Goal: Ask a question

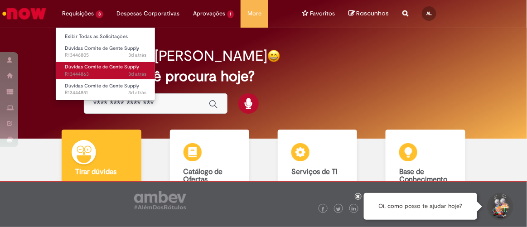
click at [92, 64] on span "Dúvidas Comite de Gente Supply" at bounding box center [102, 66] width 74 height 7
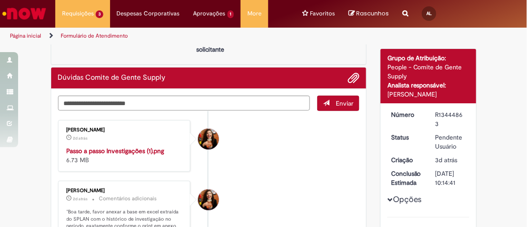
scroll to position [48, 0]
click at [84, 146] on img "Histórico de tíquete" at bounding box center [125, 146] width 117 height 0
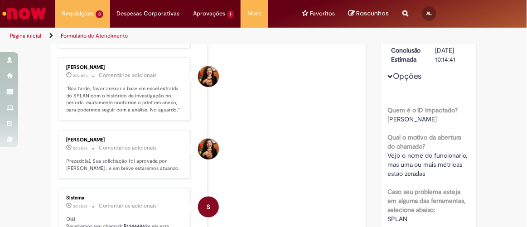
scroll to position [90, 0]
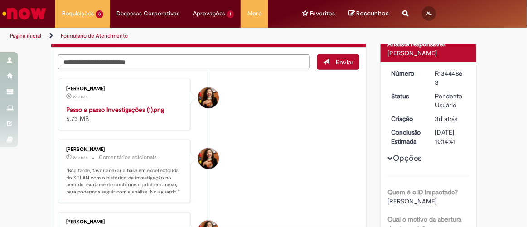
click at [82, 105] on img "Histórico de tíquete" at bounding box center [125, 105] width 117 height 0
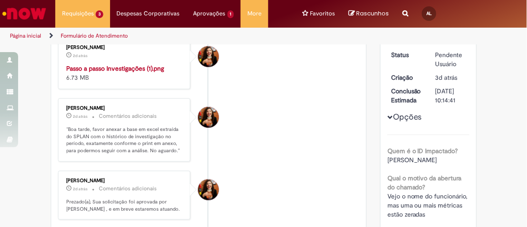
scroll to position [0, 0]
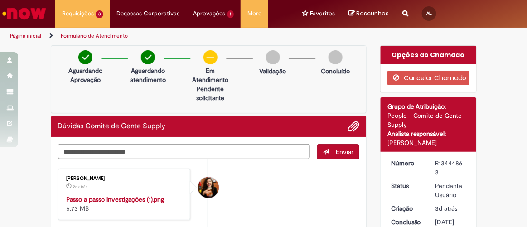
click at [199, 151] on textarea "Digite sua mensagem aqui..." at bounding box center [184, 151] width 252 height 15
type textarea "*"
click at [199, 151] on textarea "Digite sua mensagem aqui..." at bounding box center [184, 151] width 252 height 15
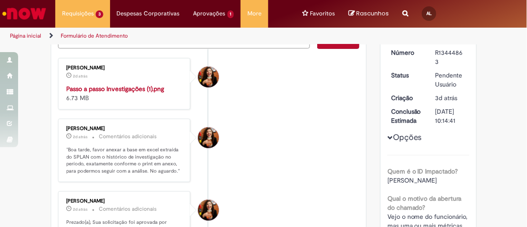
scroll to position [123, 0]
